Goal: Transaction & Acquisition: Purchase product/service

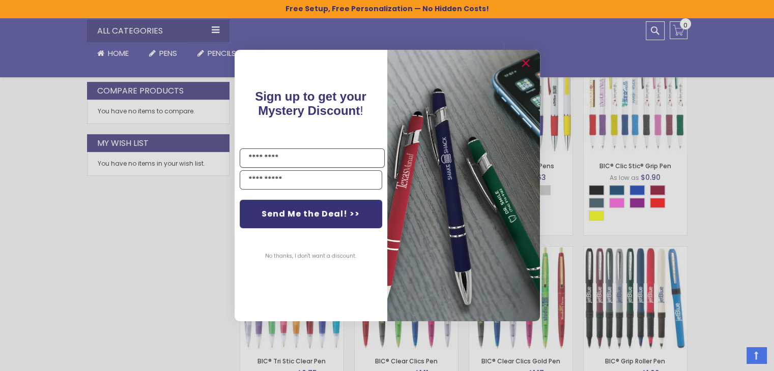
scroll to position [527, 0]
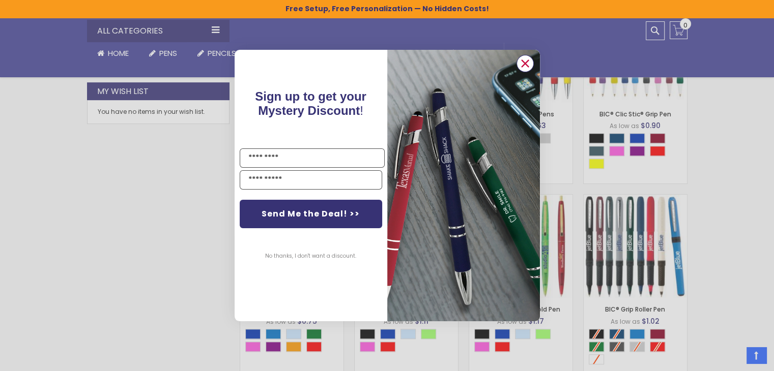
click at [523, 62] on icon "Close dialog" at bounding box center [525, 64] width 7 height 7
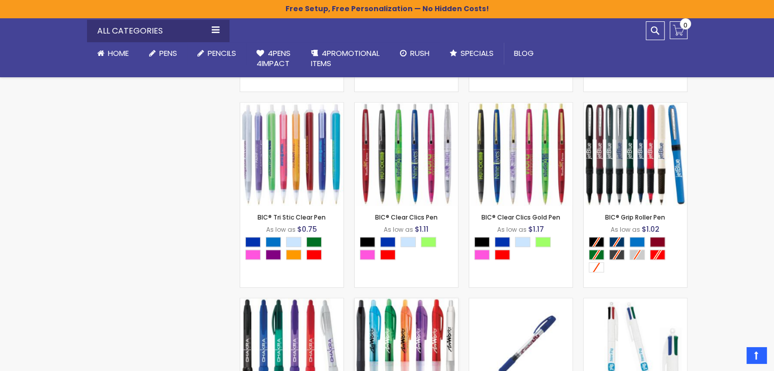
scroll to position [730, 0]
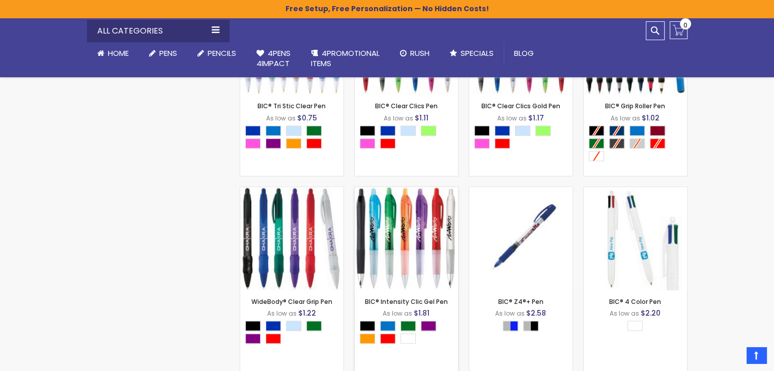
click at [391, 256] on img at bounding box center [406, 238] width 103 height 103
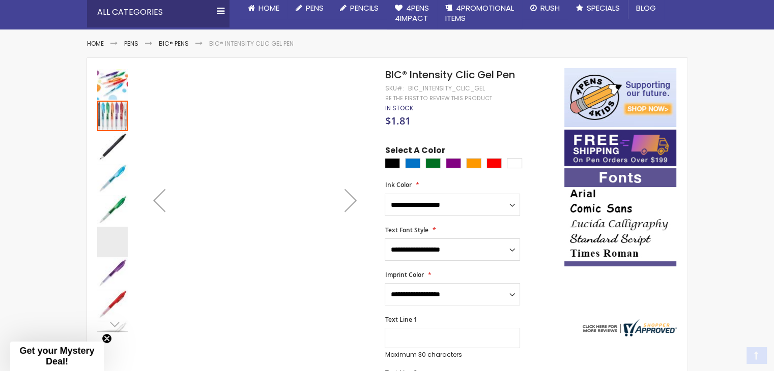
scroll to position [153, 0]
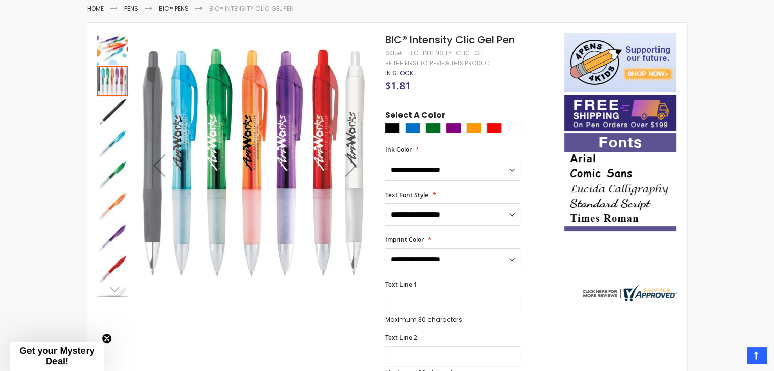
click at [116, 116] on img "BIC® Intensity Clic Gel Pen" at bounding box center [112, 112] width 31 height 31
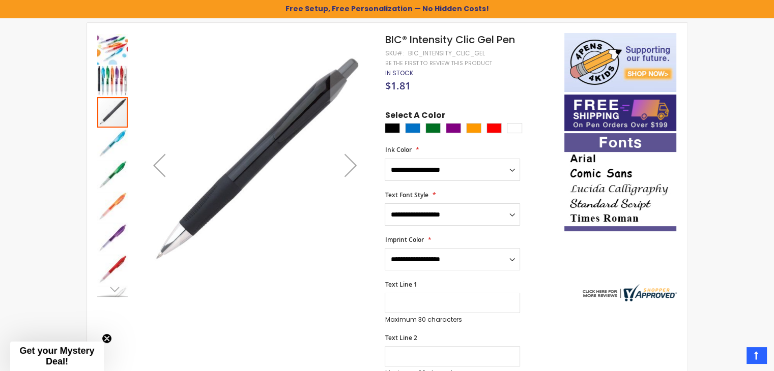
scroll to position [170, 0]
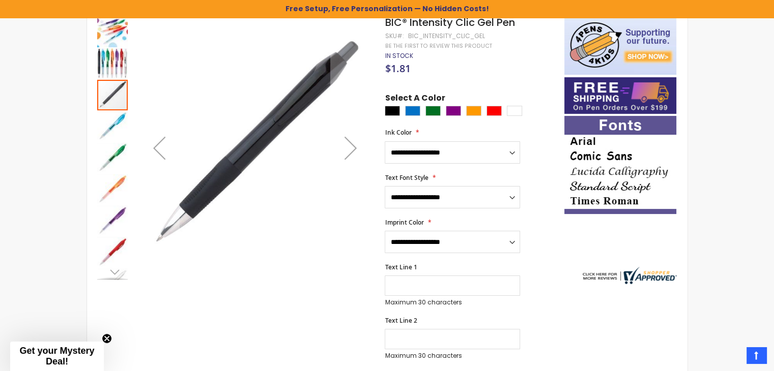
click at [117, 149] on img "BIC® Intensity Clic Gel Pen" at bounding box center [112, 158] width 31 height 31
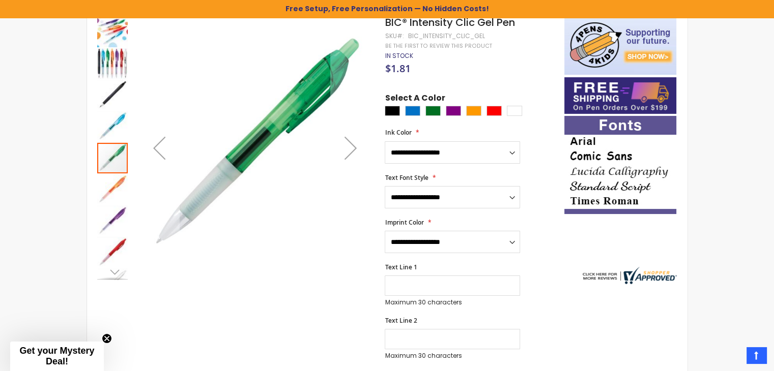
click at [102, 203] on img "BIC® Intensity Clic Gel Pen" at bounding box center [112, 190] width 31 height 31
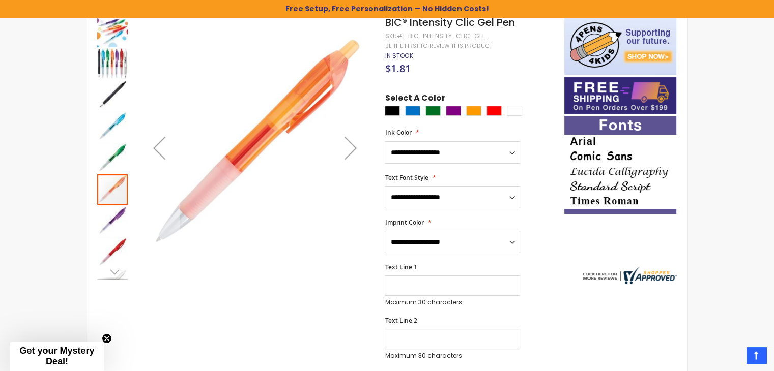
click at [104, 230] on img "BIC® Intensity Clic Gel Pen" at bounding box center [112, 221] width 31 height 31
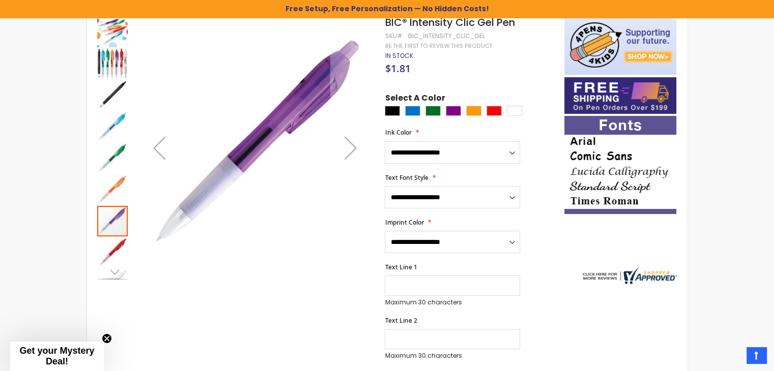
click at [117, 263] on img "BIC® Intensity Clic Gel Pen" at bounding box center [112, 253] width 31 height 31
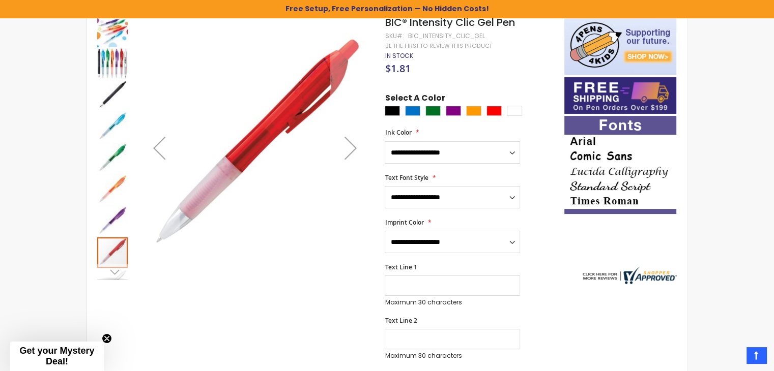
click at [121, 277] on div "Next" at bounding box center [112, 272] width 31 height 15
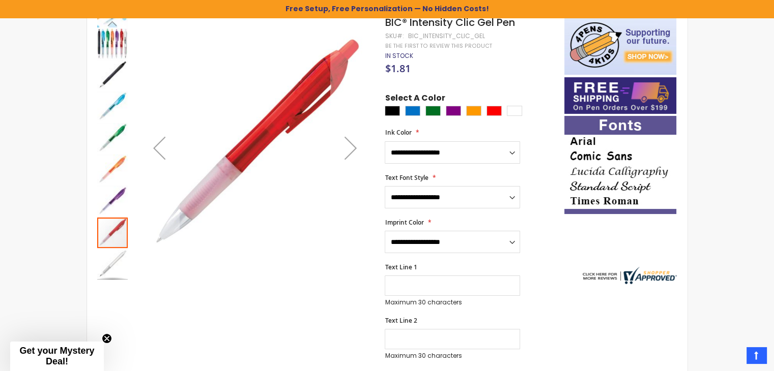
click at [102, 52] on img "BIC® Intensity Clic Gel Pen" at bounding box center [112, 43] width 31 height 31
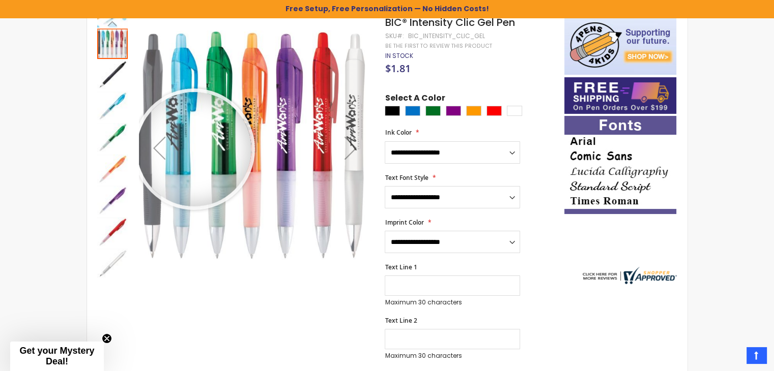
scroll to position [0, 0]
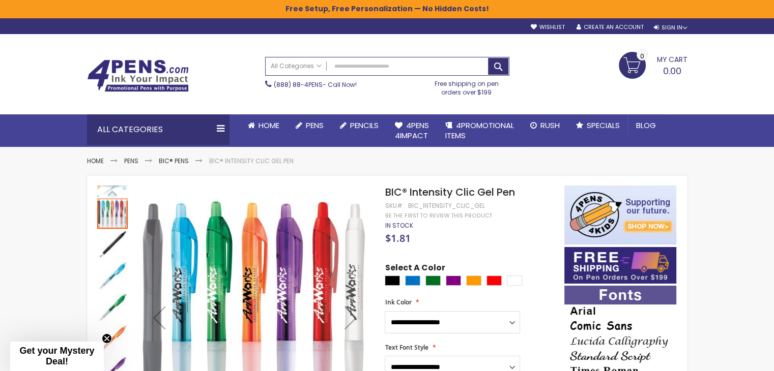
click at [118, 188] on div "Previous" at bounding box center [112, 193] width 15 height 15
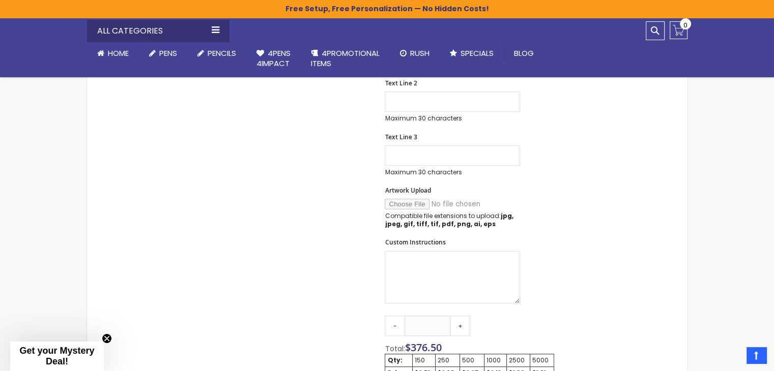
scroll to position [458, 0]
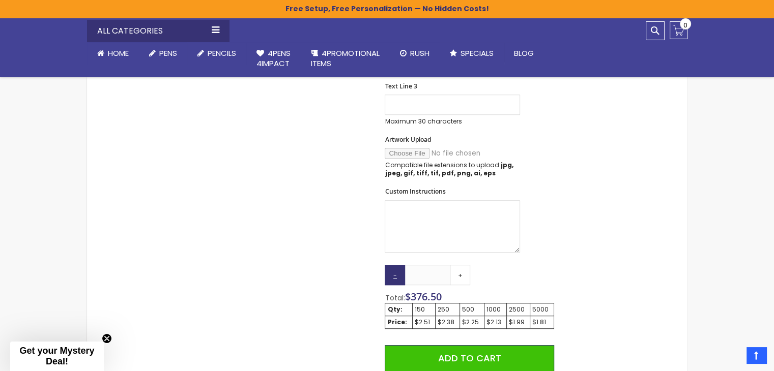
click at [396, 283] on link "-" at bounding box center [395, 275] width 20 height 20
click at [397, 282] on link "-" at bounding box center [395, 275] width 20 height 20
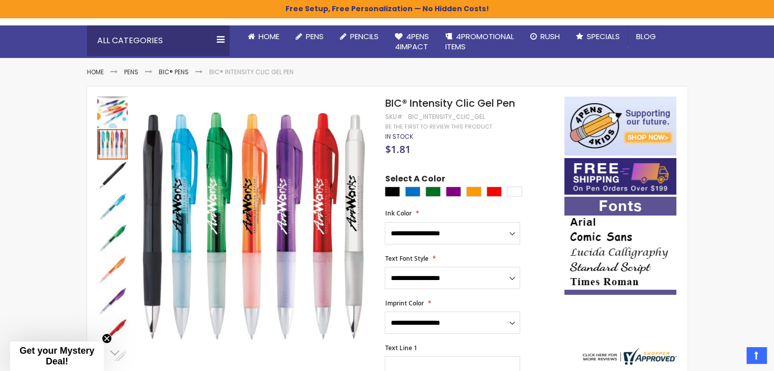
scroll to position [0, 0]
